Goal: Information Seeking & Learning: Learn about a topic

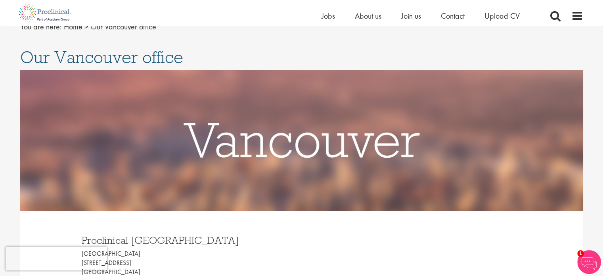
scroll to position [34, 0]
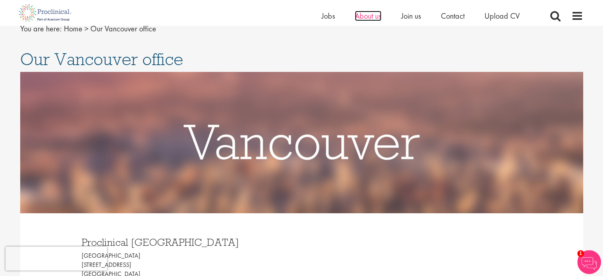
click at [371, 16] on span "About us" at bounding box center [368, 16] width 27 height 10
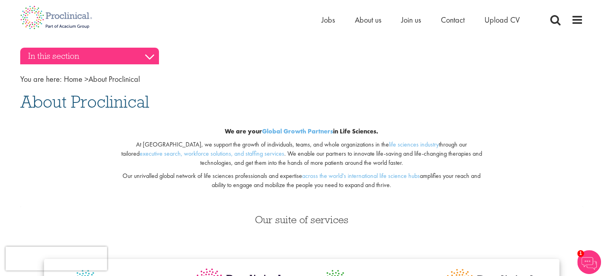
click at [147, 59] on h3 "In this section" at bounding box center [89, 56] width 139 height 17
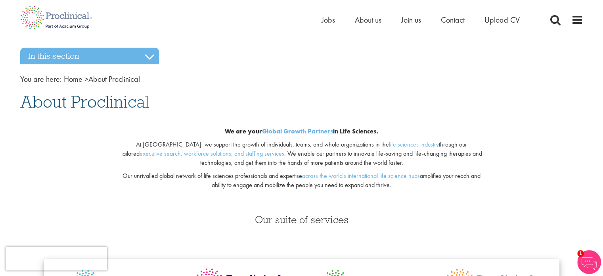
click at [585, 15] on div "Home Jobs About us Join us Contact Upload CV" at bounding box center [301, 15] width 575 height 30
click at [580, 20] on span at bounding box center [577, 20] width 12 height 12
click at [578, 22] on span at bounding box center [577, 20] width 12 height 12
click at [581, 20] on span at bounding box center [577, 20] width 12 height 12
click at [573, 19] on span at bounding box center [577, 20] width 12 height 12
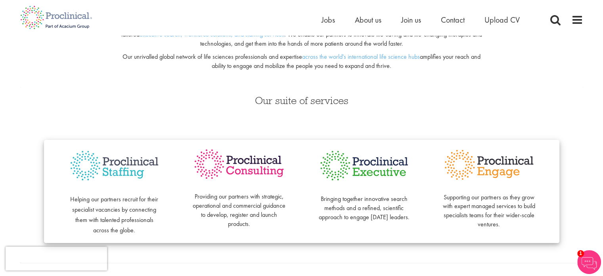
scroll to position [159, 0]
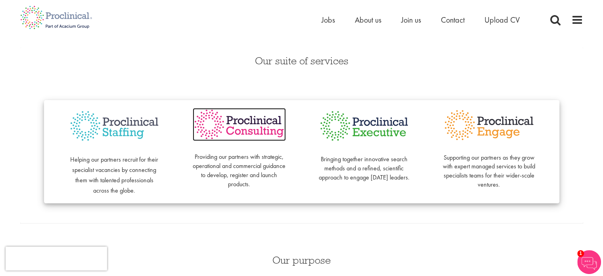
click at [226, 128] on img at bounding box center [239, 124] width 93 height 33
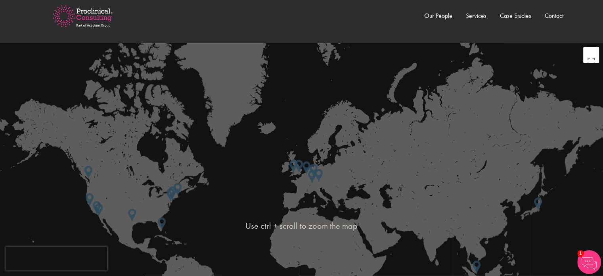
scroll to position [1308, 0]
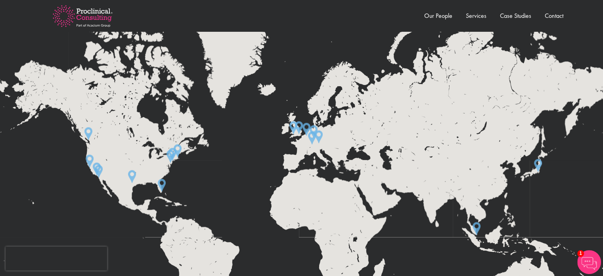
click at [87, 128] on img at bounding box center [88, 133] width 8 height 13
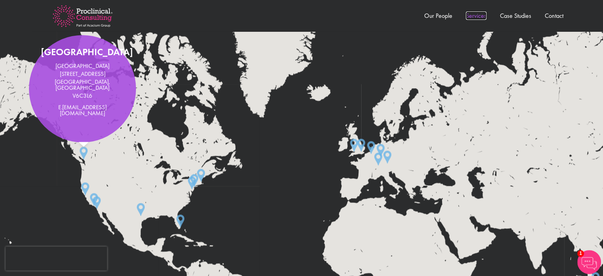
click at [473, 15] on link "Services" at bounding box center [476, 15] width 21 height 8
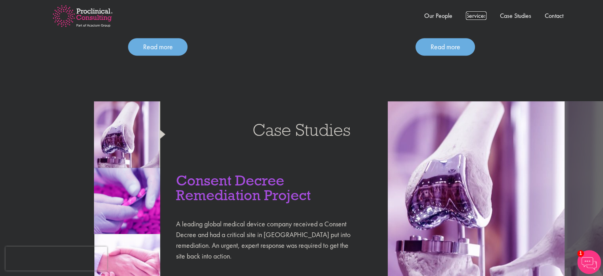
scroll to position [776, 0]
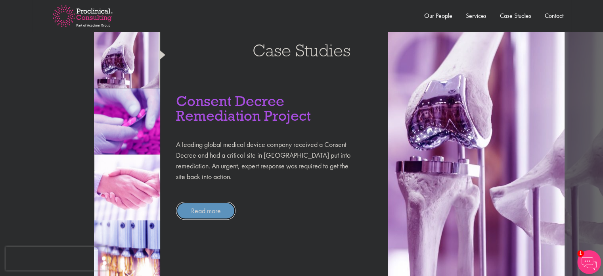
click at [214, 211] on link "Read more" at bounding box center [205, 210] width 59 height 18
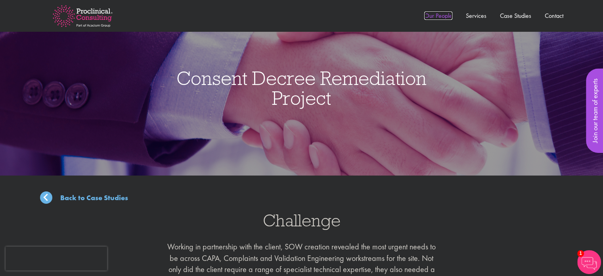
click at [439, 15] on link "Our People" at bounding box center [438, 15] width 28 height 8
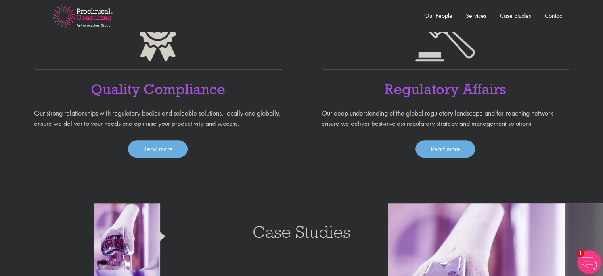
scroll to position [595, 0]
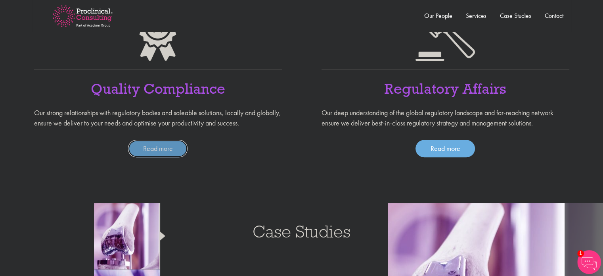
click at [169, 152] on link "Read more" at bounding box center [157, 148] width 59 height 17
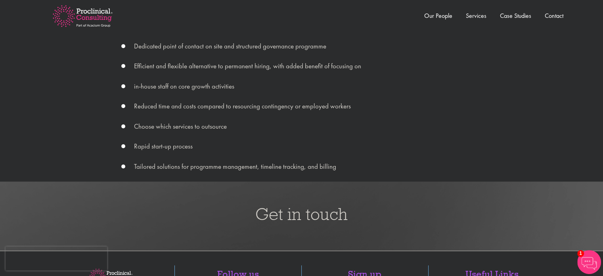
scroll to position [833, 0]
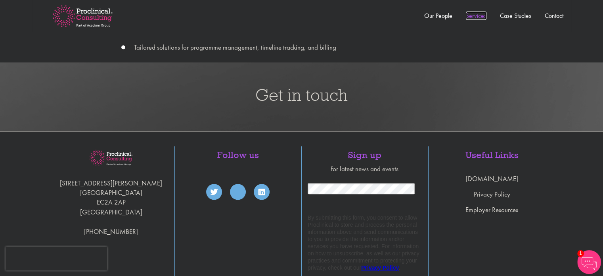
click at [476, 17] on link "Services" at bounding box center [476, 15] width 21 height 8
